Goal: Information Seeking & Learning: Learn about a topic

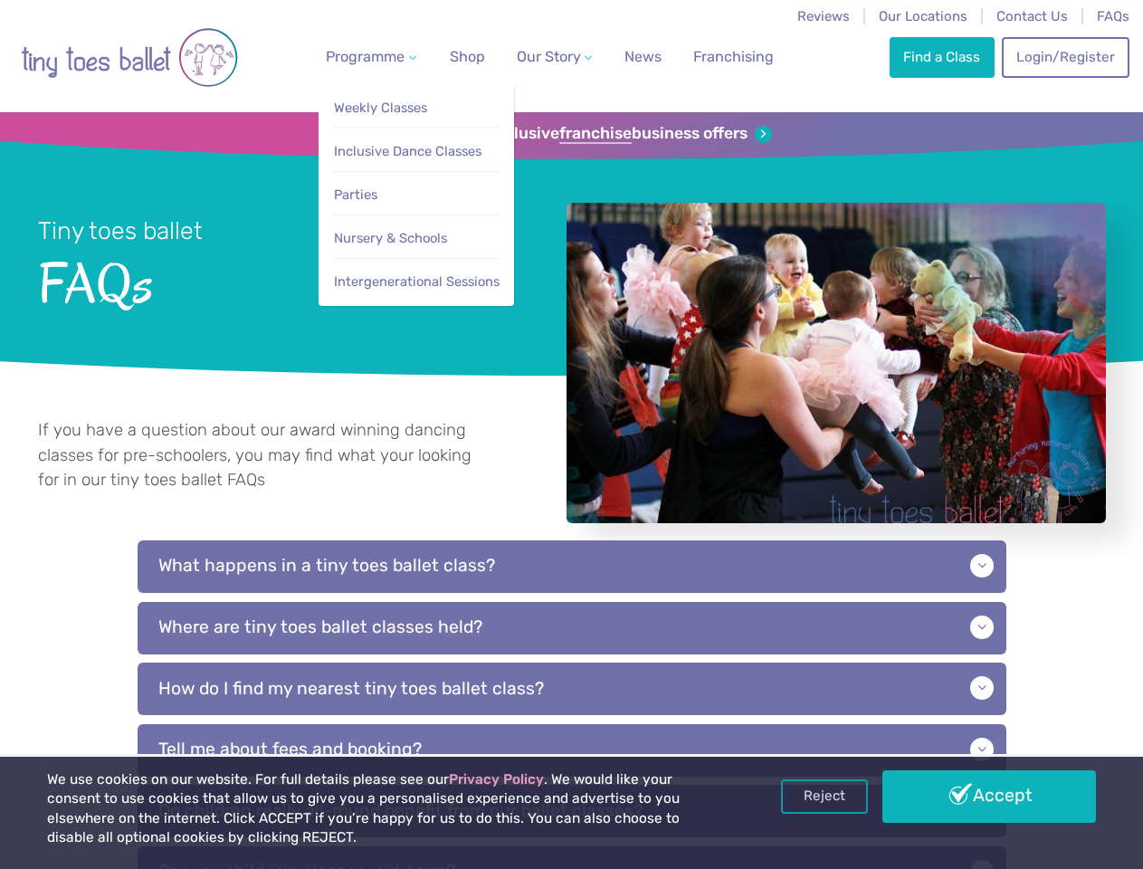
click at [367, 56] on span "Programme" at bounding box center [365, 56] width 79 height 17
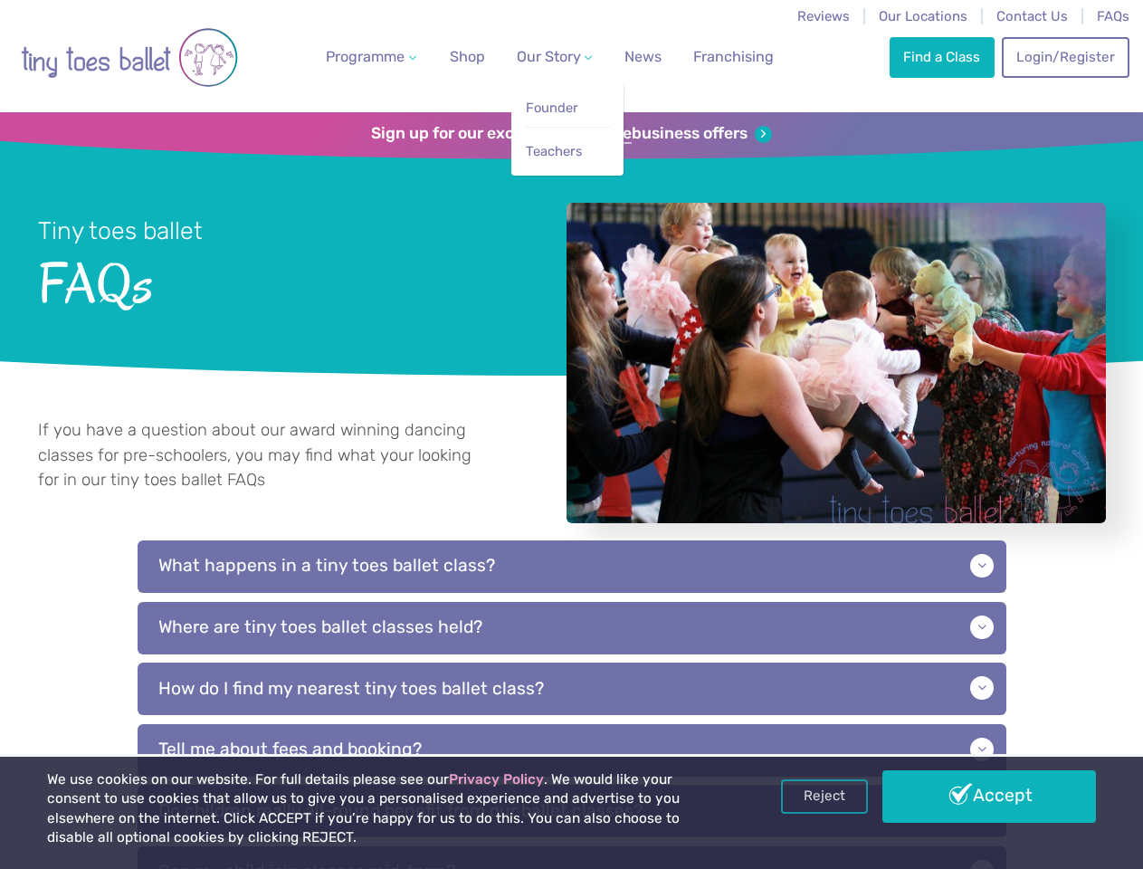
click at [538, 56] on span "Our Story" at bounding box center [549, 56] width 64 height 17
click at [571, 134] on li "Teachers" at bounding box center [568, 147] width 86 height 41
click at [572, 586] on p "What happens in a tiny toes ballet class?" at bounding box center [572, 566] width 869 height 52
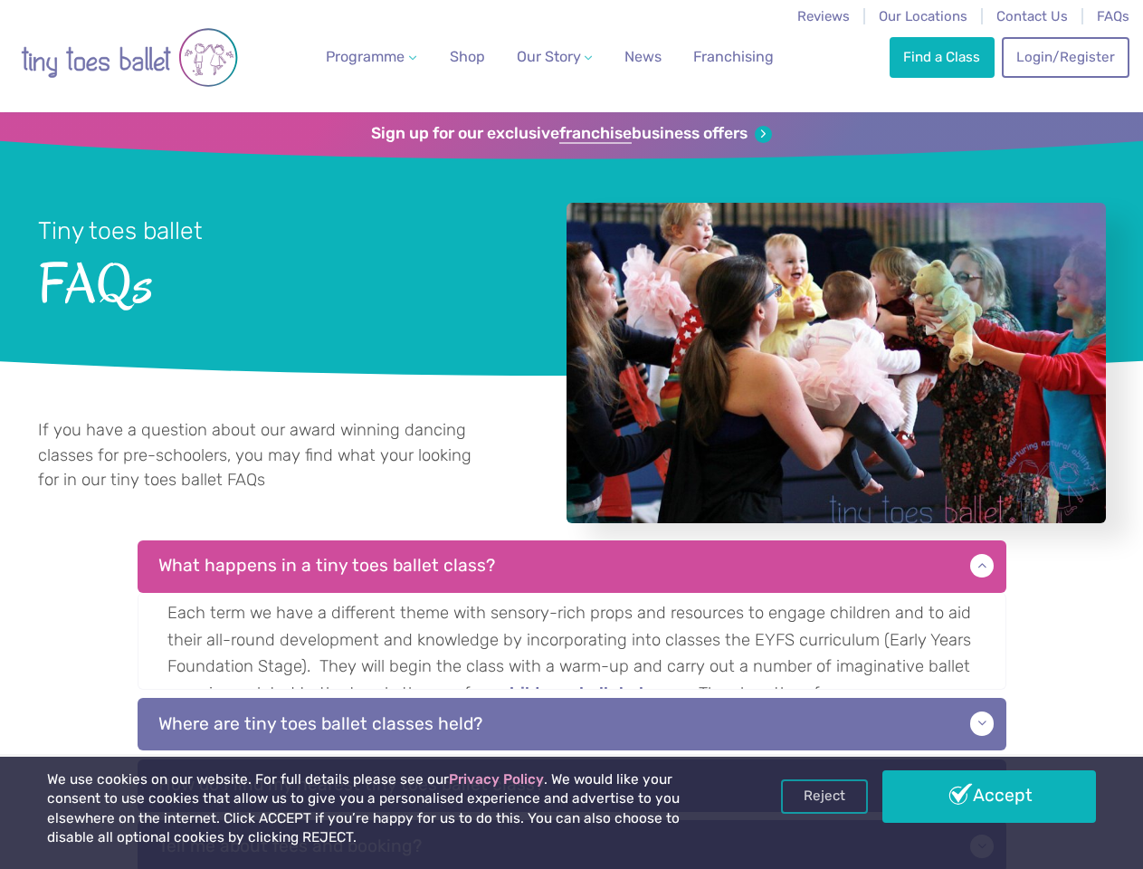
click at [572, 648] on p "Each term we have a different theme with sensory-rich props and resources to en…" at bounding box center [572, 641] width 869 height 97
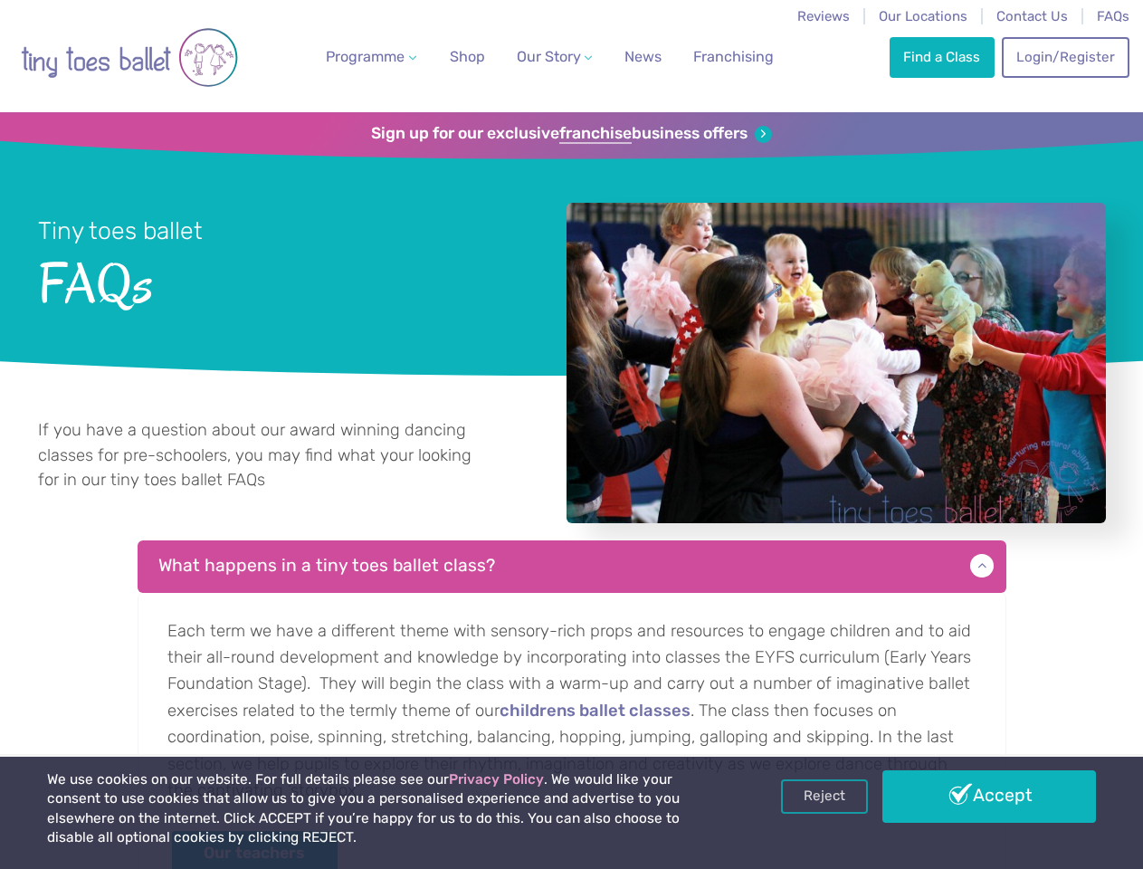
click at [572, 708] on p "Each term we have a different theme with sensory-rich props and resources to en…" at bounding box center [572, 749] width 869 height 313
click at [824, 796] on link "Reject" at bounding box center [824, 796] width 87 height 34
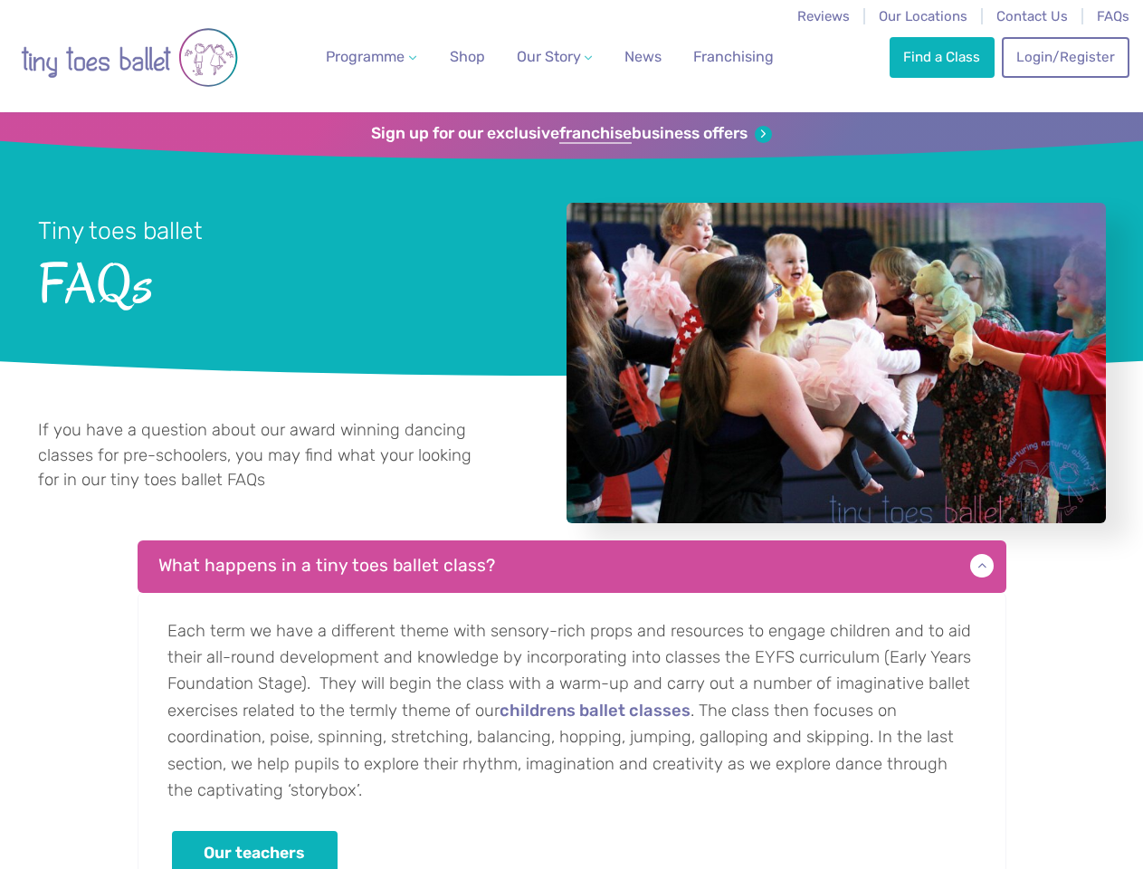
click at [989, 796] on p "Each term we have a different theme with sensory-rich props and resources to en…" at bounding box center [572, 749] width 869 height 313
